Goal: Task Accomplishment & Management: Complete application form

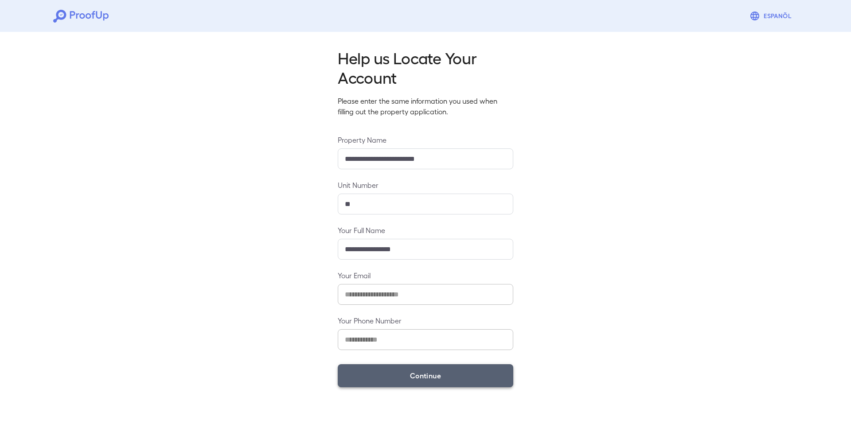
click at [404, 377] on button "Continue" at bounding box center [426, 375] width 176 height 23
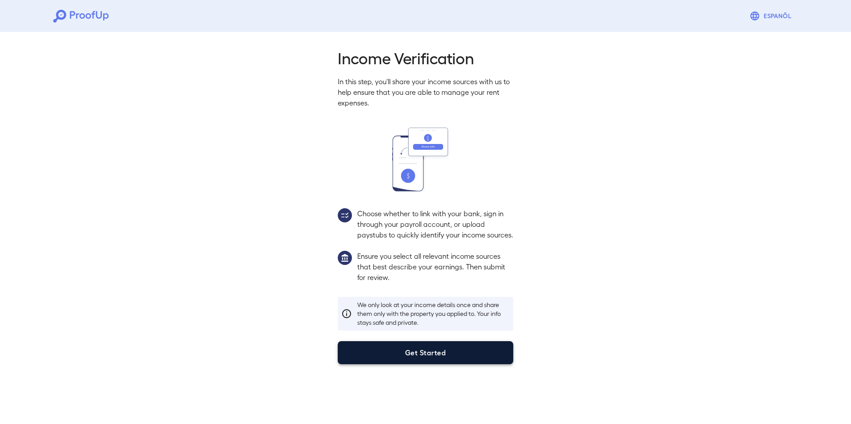
click at [429, 359] on button "Get Started" at bounding box center [426, 352] width 176 height 23
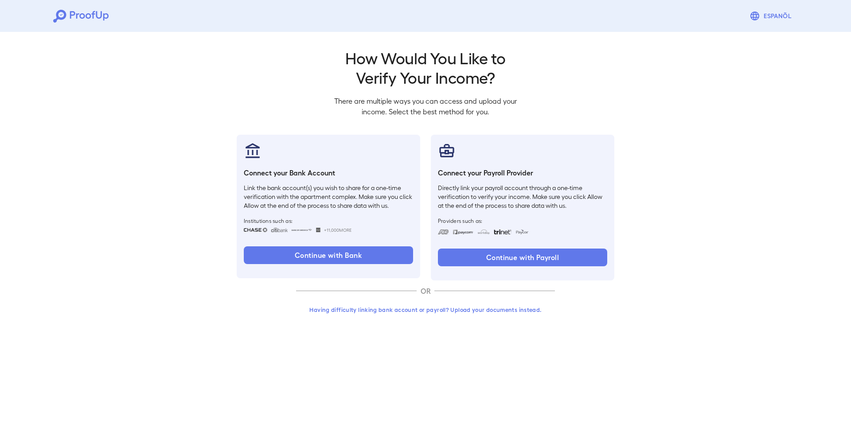
click at [471, 312] on button "Having difficulty linking bank account or payroll? Upload your documents instea…" at bounding box center [425, 310] width 259 height 16
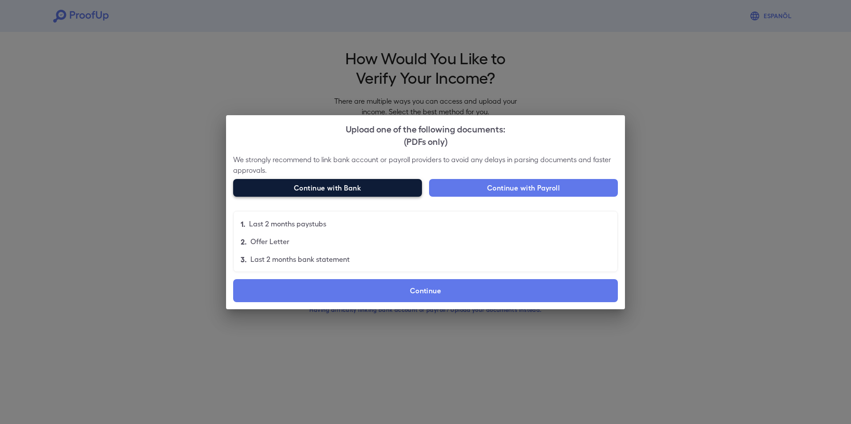
click at [402, 188] on button "Continue with Bank" at bounding box center [327, 188] width 189 height 18
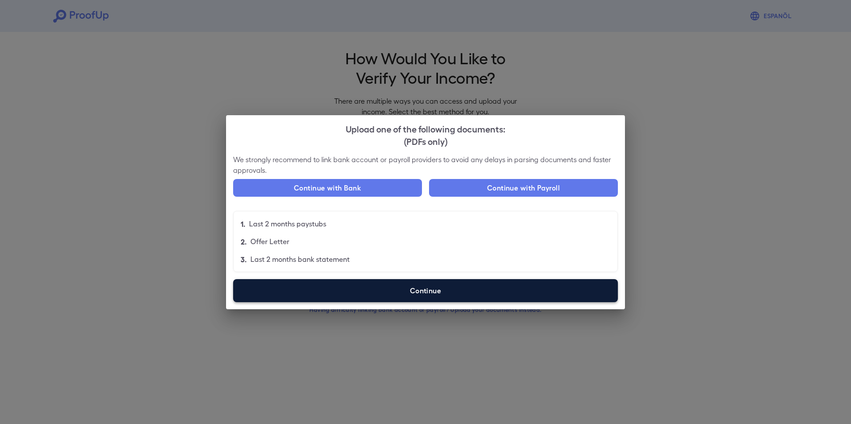
click at [440, 293] on label "Continue" at bounding box center [425, 290] width 385 height 23
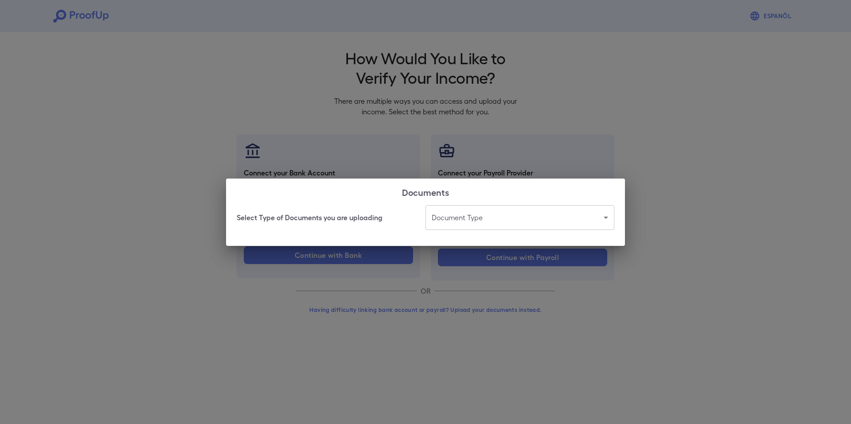
click at [526, 219] on body "Espanõl Go back How Would You Like to Verify Your Income? There are multiple wa…" at bounding box center [425, 169] width 851 height 339
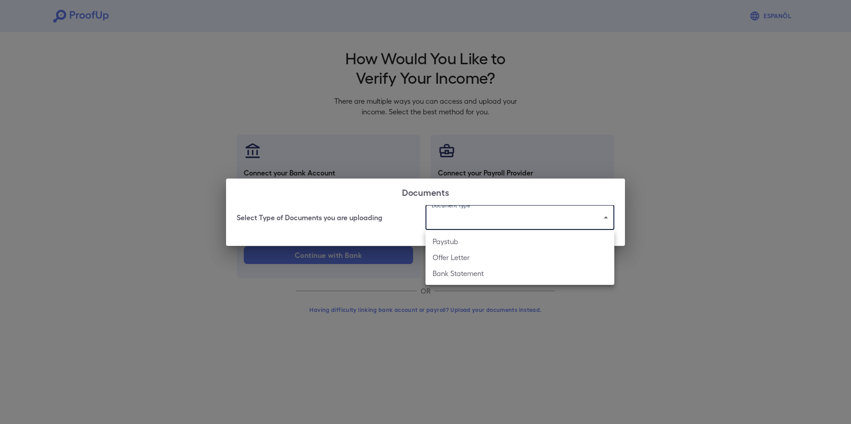
click at [447, 273] on li "Bank Statement" at bounding box center [519, 273] width 189 height 16
type input "**********"
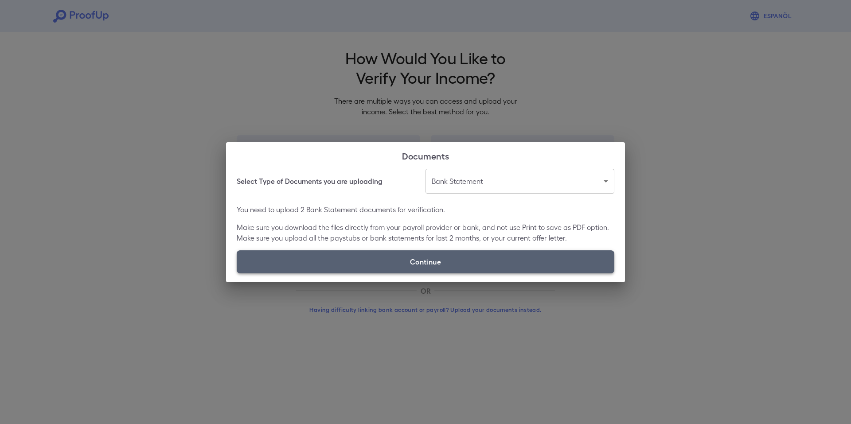
click at [457, 259] on label "Continue" at bounding box center [426, 261] width 378 height 23
click at [237, 273] on input "Continue" at bounding box center [237, 273] width 0 height 0
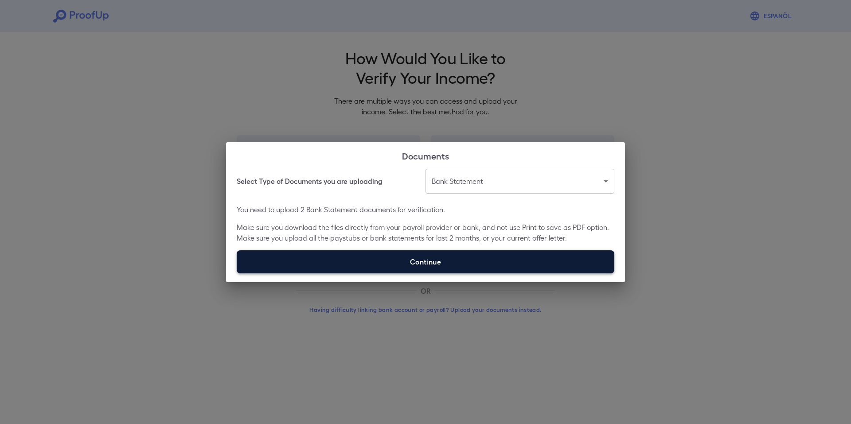
type input "**********"
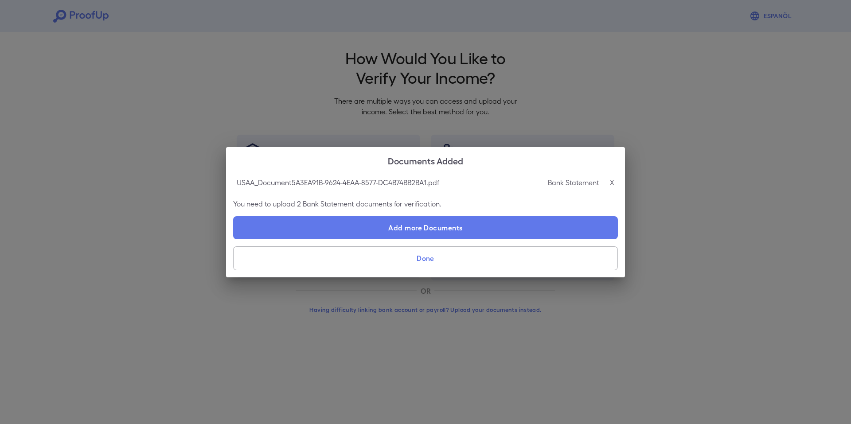
click at [404, 250] on button "Done" at bounding box center [425, 258] width 385 height 24
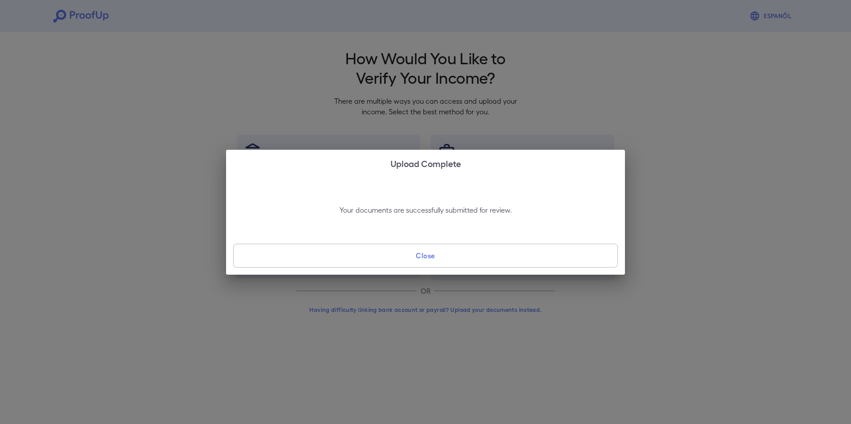
click at [404, 250] on button "Close" at bounding box center [425, 256] width 385 height 24
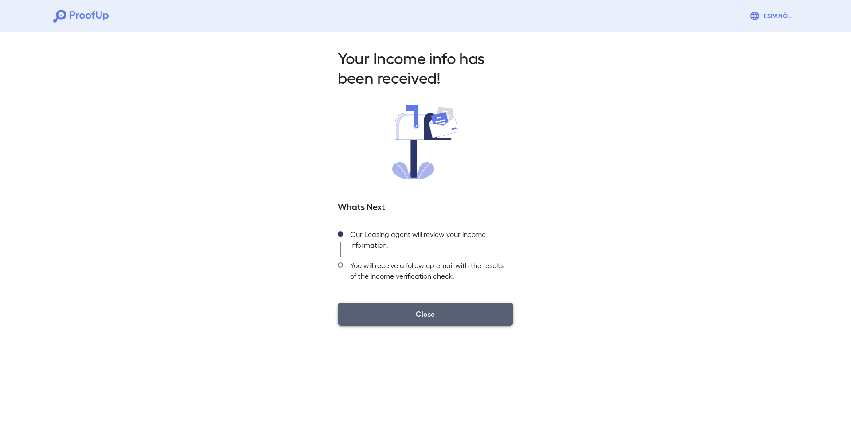
drag, startPoint x: 416, startPoint y: 316, endPoint x: 403, endPoint y: 318, distance: 13.0
click at [416, 316] on button "Close" at bounding box center [426, 314] width 176 height 23
click at [362, 318] on button "Close" at bounding box center [426, 314] width 176 height 23
click at [414, 309] on button "Close" at bounding box center [426, 314] width 176 height 23
